Goal: Task Accomplishment & Management: Use online tool/utility

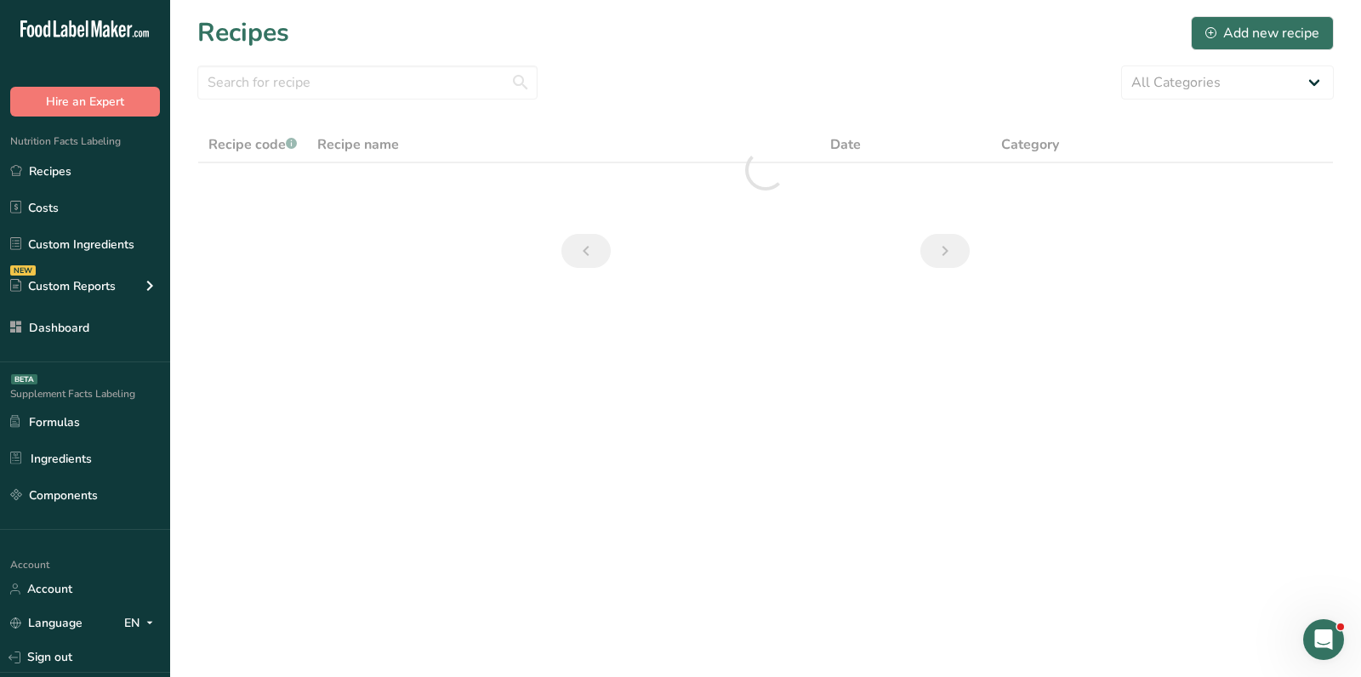
click at [657, 46] on div "Recipes Add new recipe" at bounding box center [765, 33] width 1136 height 38
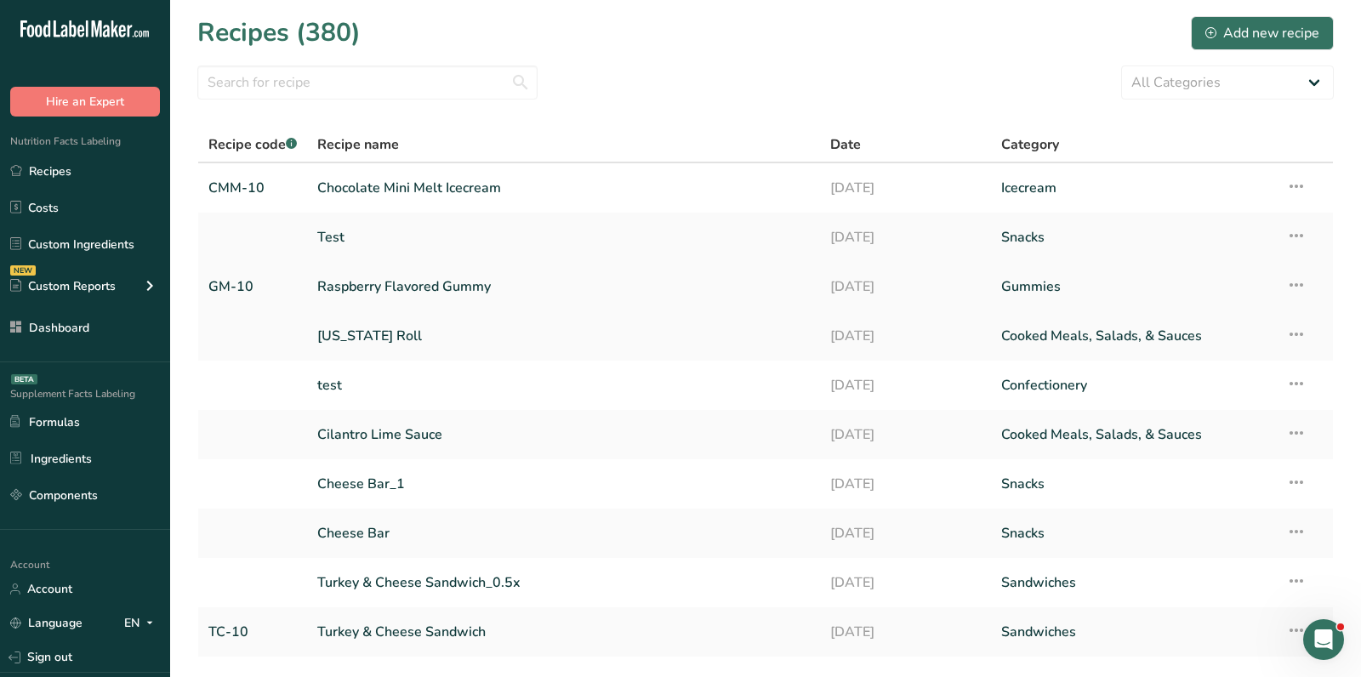
click at [352, 277] on link "Raspberry Flavored Gummy" at bounding box center [563, 287] width 492 height 36
click at [384, 275] on link "Raspberry Flavored Gummy" at bounding box center [563, 287] width 492 height 36
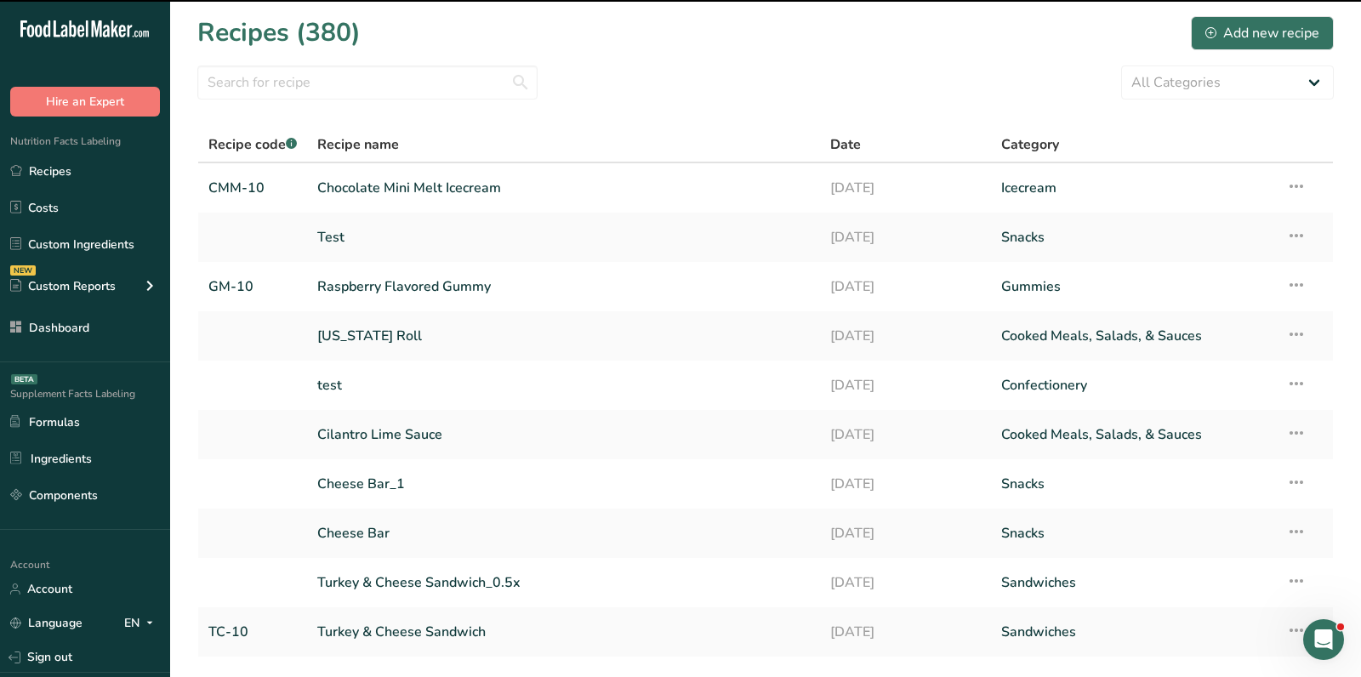
click at [765, 78] on div "All Categories Baked Goods [GEOGRAPHIC_DATA] breakfast butter cookies, batch X …" at bounding box center [765, 82] width 1136 height 34
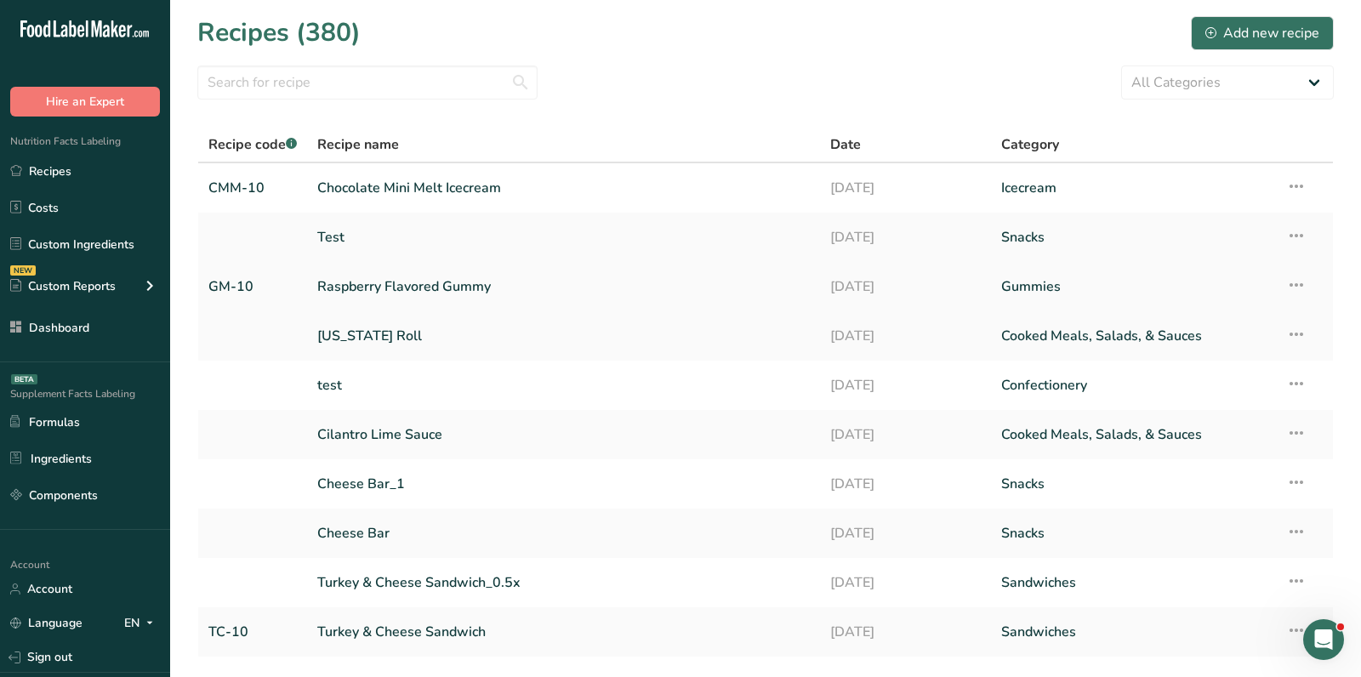
click at [407, 290] on link "Raspberry Flavored Gummy" at bounding box center [563, 287] width 492 height 36
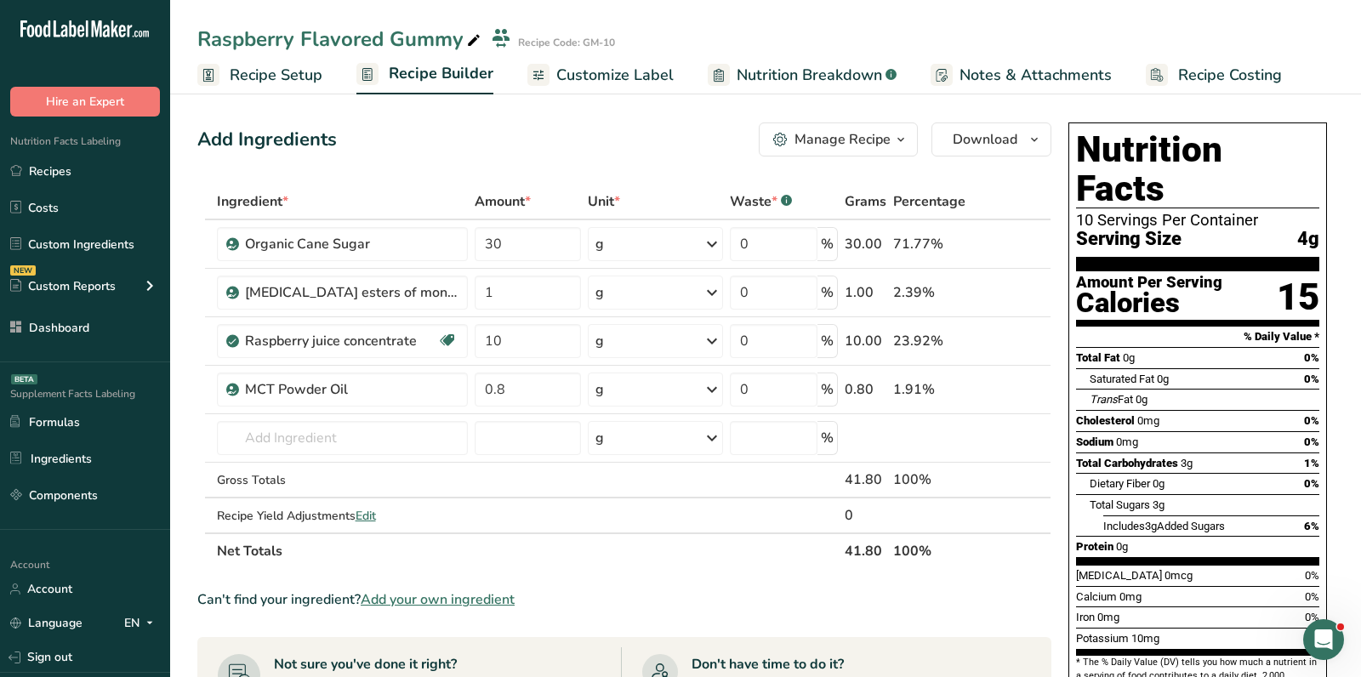
click at [631, 123] on div "Add Ingredients Manage Recipe Delete Recipe Duplicate Recipe Scale Recipe Save …" at bounding box center [624, 139] width 854 height 34
click at [105, 168] on link "Recipes" at bounding box center [85, 171] width 170 height 32
